Goal: Task Accomplishment & Management: Complete application form

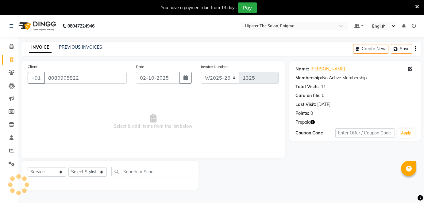
select select "4468"
select select "service"
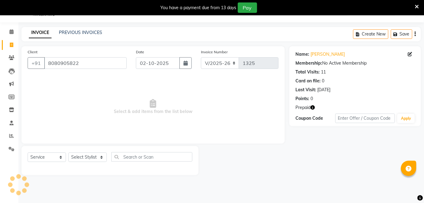
scroll to position [14, 0]
click at [13, 33] on icon at bounding box center [12, 32] width 4 height 5
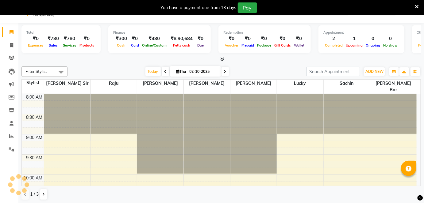
scroll to position [48, 0]
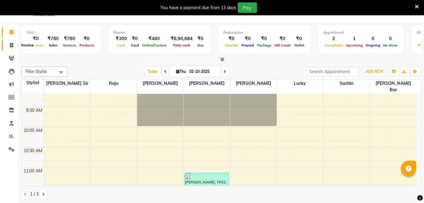
click at [10, 44] on icon at bounding box center [11, 45] width 3 height 5
select select "4468"
select select "service"
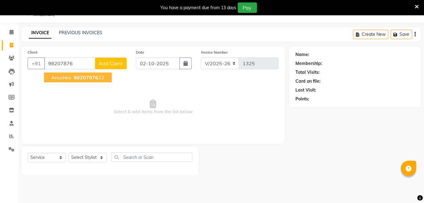
click at [98, 76] on ngb-highlight "98207876 22" at bounding box center [88, 78] width 32 height 6
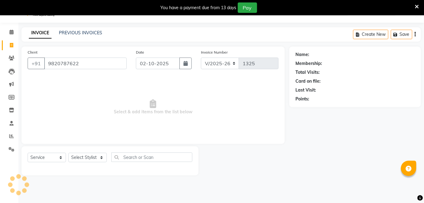
type input "9820787622"
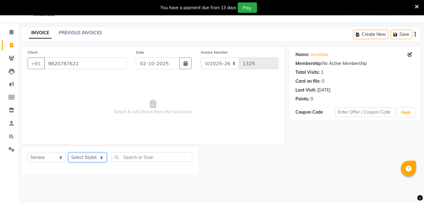
click at [101, 156] on select "Select Stylist [PERSON_NAME] [PERSON_NAME] [PERSON_NAME] [PERSON_NAME] poonam […" at bounding box center [87, 158] width 38 height 10
select select "85574"
click at [68, 153] on select "Select Stylist [PERSON_NAME] [PERSON_NAME] [PERSON_NAME] [PERSON_NAME] poonam […" at bounding box center [87, 158] width 38 height 10
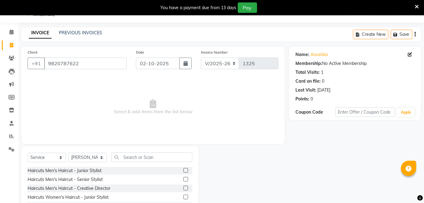
click at [99, 95] on span "Select & add items from the list below" at bounding box center [153, 107] width 251 height 61
click at [130, 158] on input "text" at bounding box center [151, 158] width 81 height 10
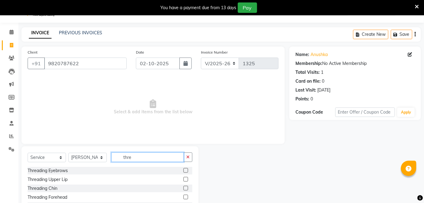
type input "thre"
click at [183, 170] on label at bounding box center [185, 170] width 5 height 5
click at [183, 170] on input "checkbox" at bounding box center [185, 171] width 4 height 4
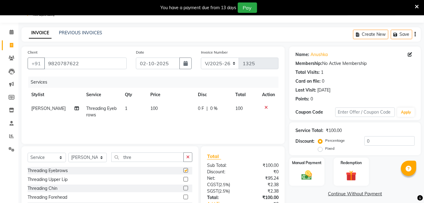
checkbox input "false"
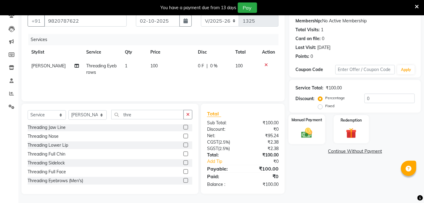
click at [314, 136] on img at bounding box center [307, 133] width 18 height 13
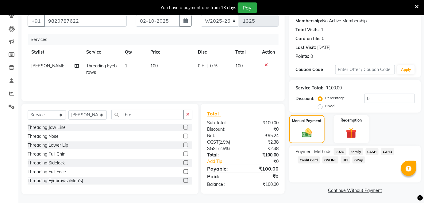
click at [360, 159] on span "GPay" at bounding box center [358, 160] width 13 height 7
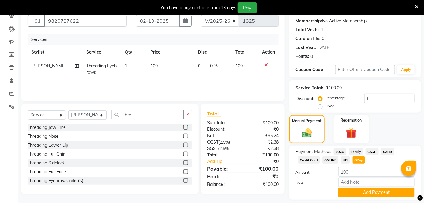
scroll to position [75, 0]
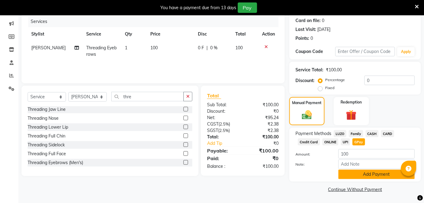
click at [382, 174] on button "Add Payment" at bounding box center [376, 175] width 76 height 10
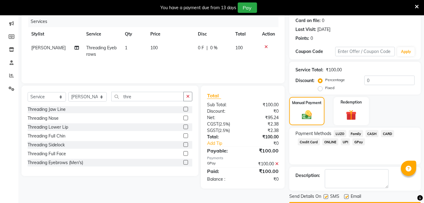
scroll to position [92, 0]
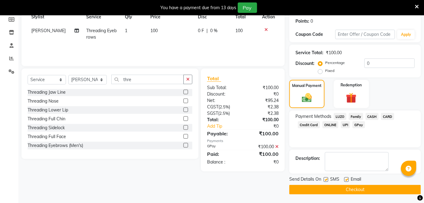
click at [376, 192] on button "Checkout" at bounding box center [355, 190] width 132 height 10
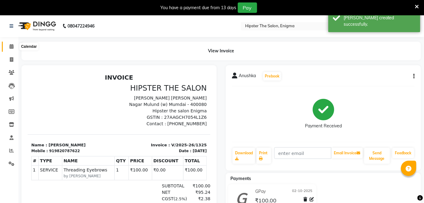
click at [10, 48] on icon at bounding box center [12, 46] width 4 height 5
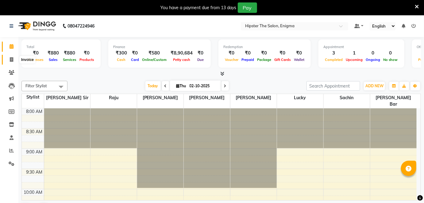
click at [12, 59] on icon at bounding box center [11, 59] width 3 height 5
select select "service"
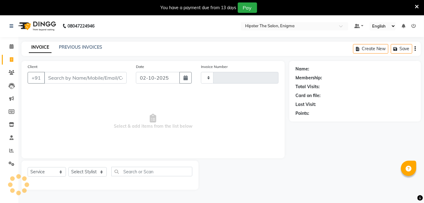
type input "1326"
select select "4468"
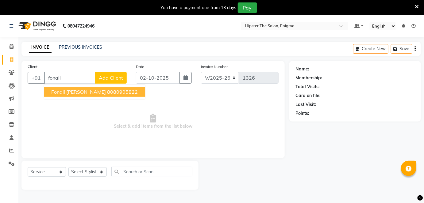
click at [107, 89] on ngb-highlight "8080905822" at bounding box center [122, 92] width 31 height 6
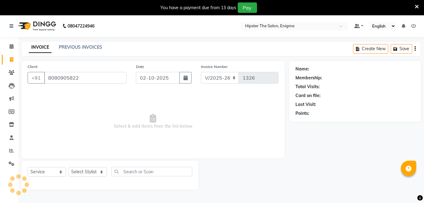
type input "8080905822"
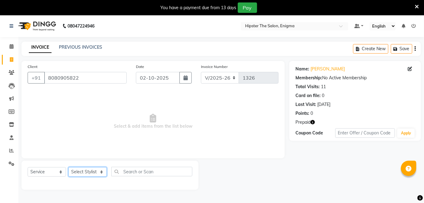
click at [85, 174] on select "Select Stylist [PERSON_NAME] [PERSON_NAME] [PERSON_NAME] [PERSON_NAME] poonam […" at bounding box center [87, 172] width 38 height 10
select select "27612"
click at [68, 167] on select "Select Stylist [PERSON_NAME] [PERSON_NAME] [PERSON_NAME] [PERSON_NAME] poonam […" at bounding box center [87, 172] width 38 height 10
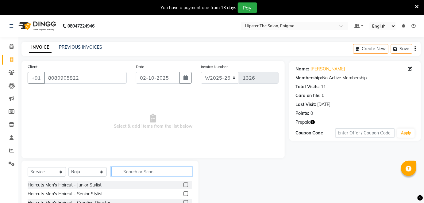
click at [128, 170] on input "text" at bounding box center [151, 172] width 81 height 10
type input "ton"
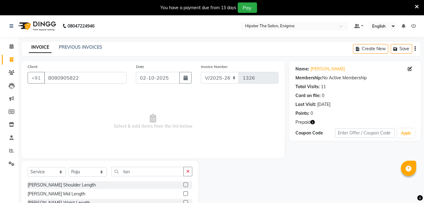
click at [187, 195] on label at bounding box center [185, 194] width 5 height 5
click at [187, 195] on input "checkbox" at bounding box center [185, 194] width 4 height 4
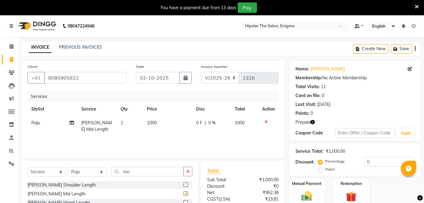
checkbox input "false"
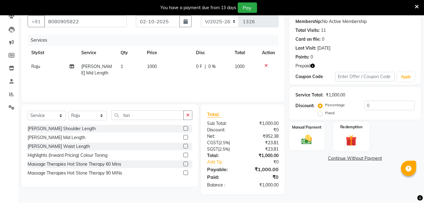
click at [350, 133] on div "Redemption" at bounding box center [351, 137] width 36 height 30
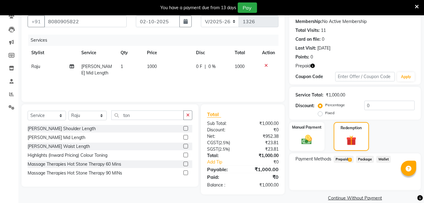
click at [344, 157] on span "Prepaid 1" at bounding box center [344, 159] width 20 height 7
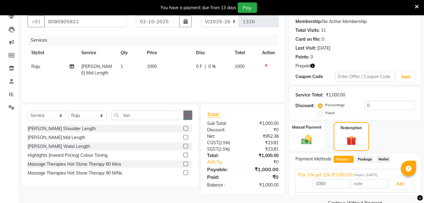
click at [186, 117] on button "button" at bounding box center [187, 116] width 9 height 10
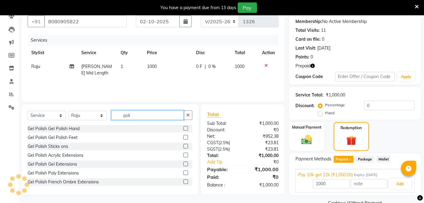
scroll to position [90, 0]
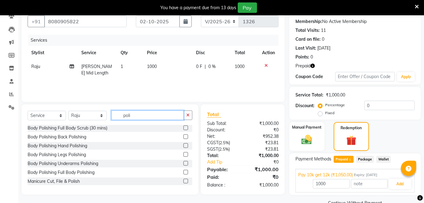
type input "poli"
click at [183, 182] on label at bounding box center [185, 181] width 5 height 5
click at [183, 182] on input "checkbox" at bounding box center [185, 182] width 4 height 4
checkbox input "true"
type input "1050"
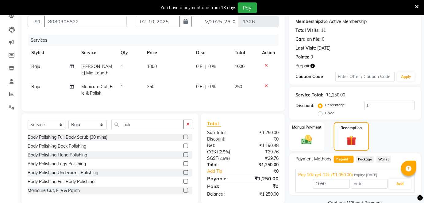
checkbox input "false"
click at [265, 86] on icon at bounding box center [265, 86] width 3 height 4
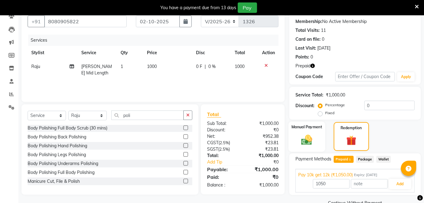
scroll to position [70, 0]
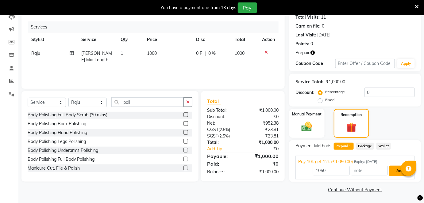
click at [391, 174] on button "Add" at bounding box center [400, 171] width 22 height 10
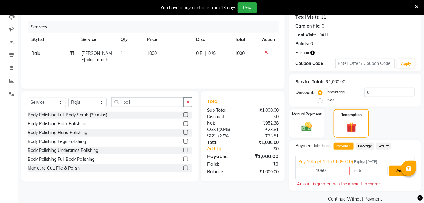
scroll to position [79, 0]
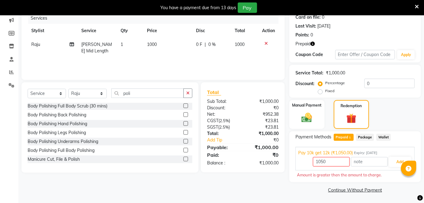
click at [361, 136] on span "Package" at bounding box center [365, 137] width 18 height 7
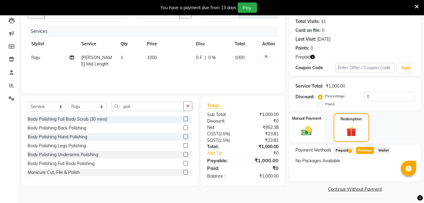
scroll to position [65, 0]
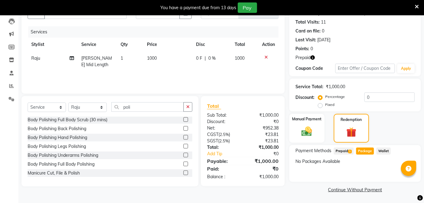
click at [344, 149] on span "Prepaid 1" at bounding box center [344, 151] width 20 height 7
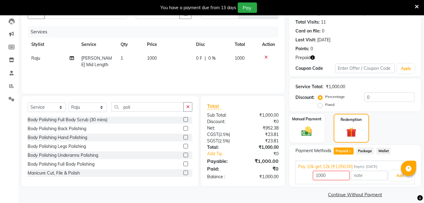
scroll to position [70, 0]
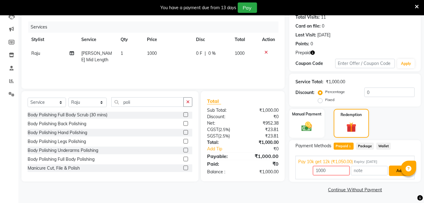
click at [396, 171] on button "Add" at bounding box center [400, 171] width 22 height 10
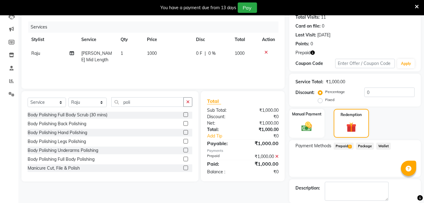
scroll to position [99, 0]
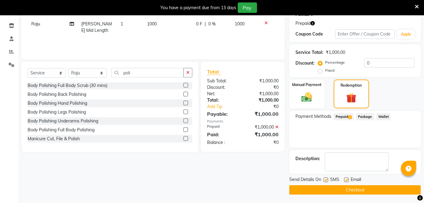
click at [352, 190] on button "Checkout" at bounding box center [355, 191] width 132 height 10
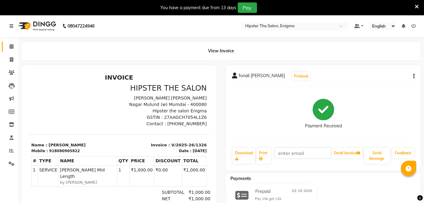
click at [5, 46] on link "Calendar" at bounding box center [9, 47] width 15 height 10
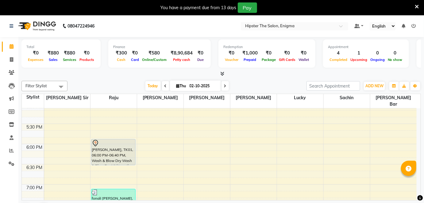
scroll to position [371, 0]
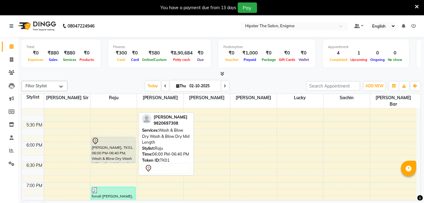
click at [113, 150] on div "[PERSON_NAME], TK01, 06:00 PM-06:40 PM, Wash & Blow Dry Wash & Blow Dry Mid Len…" at bounding box center [113, 150] width 44 height 26
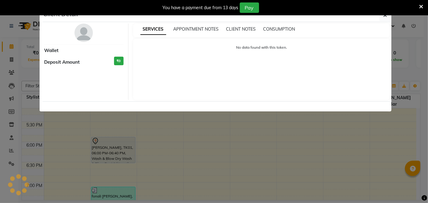
select select "7"
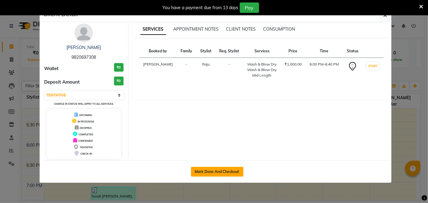
click at [225, 170] on button "Mark Done And Checkout" at bounding box center [217, 172] width 52 height 10
select select "service"
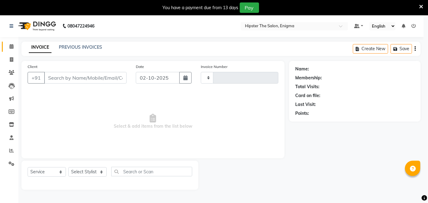
type input "1327"
select select "3"
select select "4468"
type input "9820697308"
select select "27612"
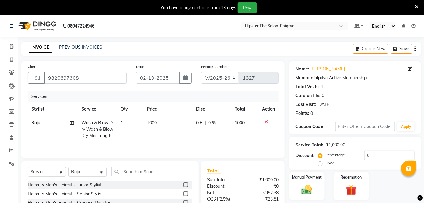
click at [266, 121] on icon at bounding box center [265, 122] width 3 height 4
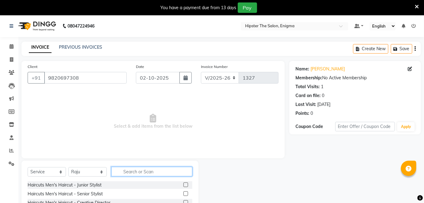
click at [132, 168] on input "text" at bounding box center [151, 172] width 81 height 10
type input "ton"
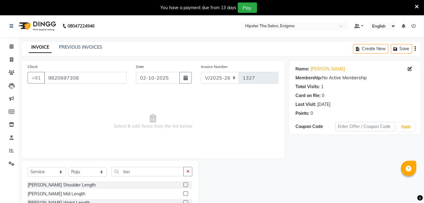
click at [186, 194] on label at bounding box center [185, 194] width 5 height 5
click at [186, 194] on input "checkbox" at bounding box center [185, 194] width 4 height 4
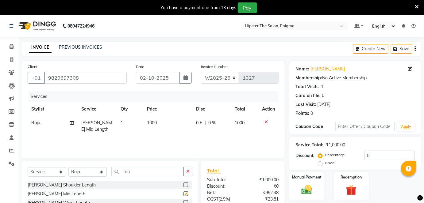
checkbox input "false"
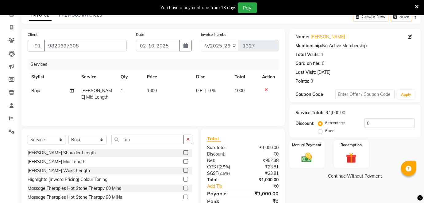
scroll to position [37, 0]
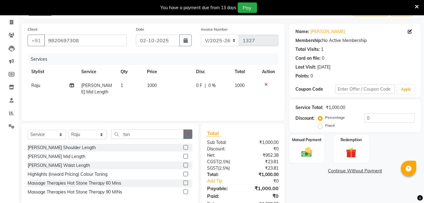
click at [189, 131] on button "button" at bounding box center [187, 135] width 9 height 10
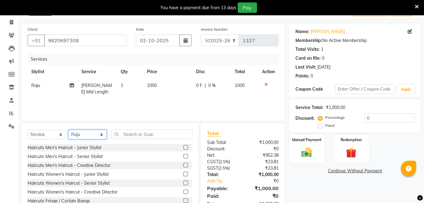
click at [86, 137] on select "Select Stylist [PERSON_NAME] [PERSON_NAME] [PERSON_NAME] [PERSON_NAME] poonam […" at bounding box center [87, 135] width 38 height 10
select select "85574"
click at [68, 130] on select "Select Stylist [PERSON_NAME] [PERSON_NAME] [PERSON_NAME] [PERSON_NAME] poonam […" at bounding box center [87, 135] width 38 height 10
click at [140, 133] on input "text" at bounding box center [151, 135] width 81 height 10
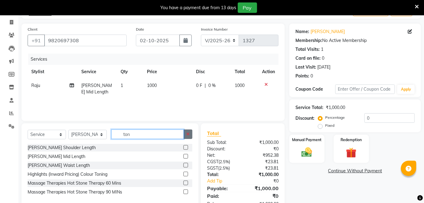
type input "ton"
click at [189, 133] on icon "button" at bounding box center [187, 134] width 3 height 4
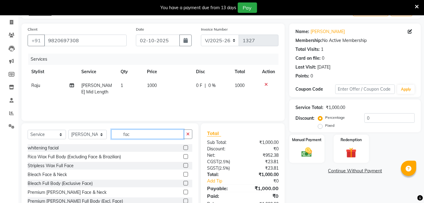
scroll to position [19, 0]
type input "fac"
click at [183, 190] on label at bounding box center [185, 191] width 5 height 5
click at [183, 190] on input "checkbox" at bounding box center [185, 192] width 4 height 4
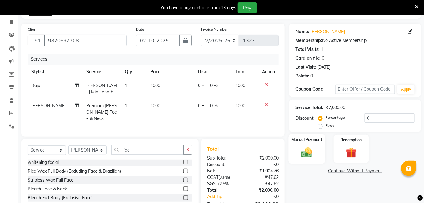
checkbox input "false"
click at [308, 142] on div "Manual Payment" at bounding box center [307, 149] width 36 height 30
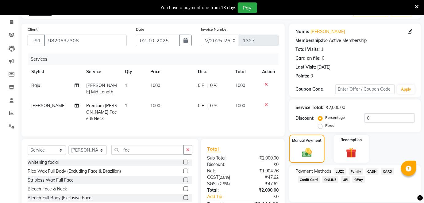
click at [361, 178] on span "GPay" at bounding box center [358, 179] width 13 height 7
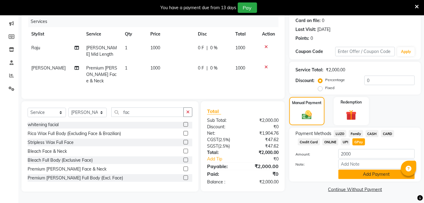
click at [362, 174] on button "Add Payment" at bounding box center [376, 175] width 76 height 10
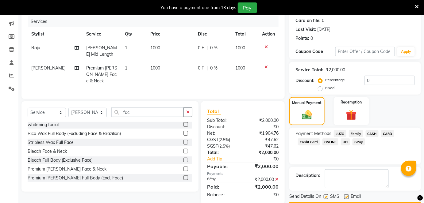
scroll to position [92, 0]
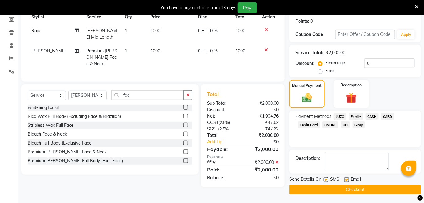
click at [346, 181] on label at bounding box center [346, 180] width 5 height 5
click at [346, 181] on input "checkbox" at bounding box center [346, 180] width 4 height 4
checkbox input "false"
click at [327, 180] on label at bounding box center [326, 180] width 5 height 5
click at [327, 180] on input "checkbox" at bounding box center [326, 180] width 4 height 4
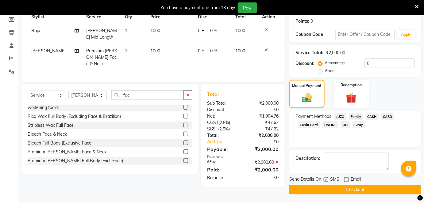
checkbox input "false"
click at [344, 188] on button "Checkout" at bounding box center [355, 190] width 132 height 10
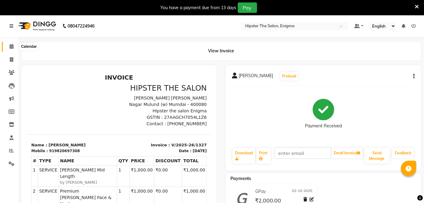
click at [10, 45] on icon at bounding box center [12, 46] width 4 height 5
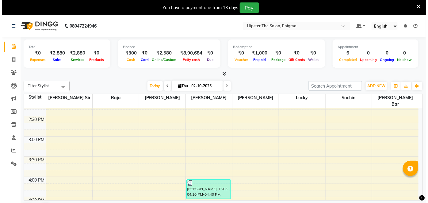
scroll to position [255, 0]
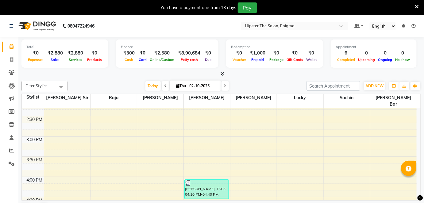
click at [413, 25] on icon at bounding box center [414, 26] width 4 height 4
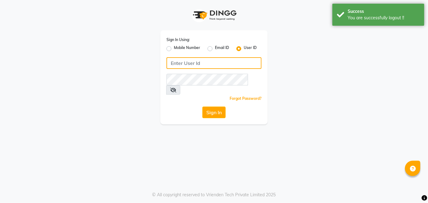
type input "9137134181"
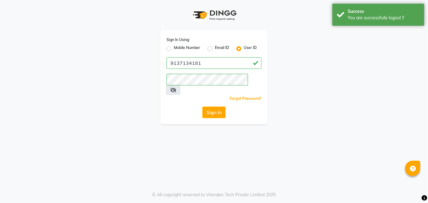
click at [174, 47] on label "Mobile Number" at bounding box center [187, 48] width 26 height 7
click at [174, 47] on input "Mobile Number" at bounding box center [176, 47] width 4 height 4
radio input "true"
radio input "false"
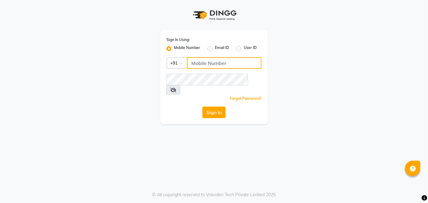
click at [199, 59] on input "Username" at bounding box center [224, 63] width 75 height 12
type input "9867141431"
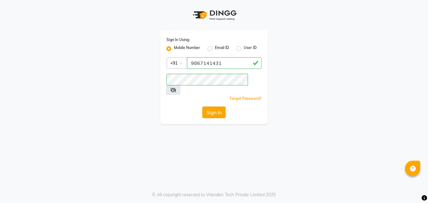
click at [215, 107] on button "Sign In" at bounding box center [213, 113] width 23 height 12
